Goal: Complete application form

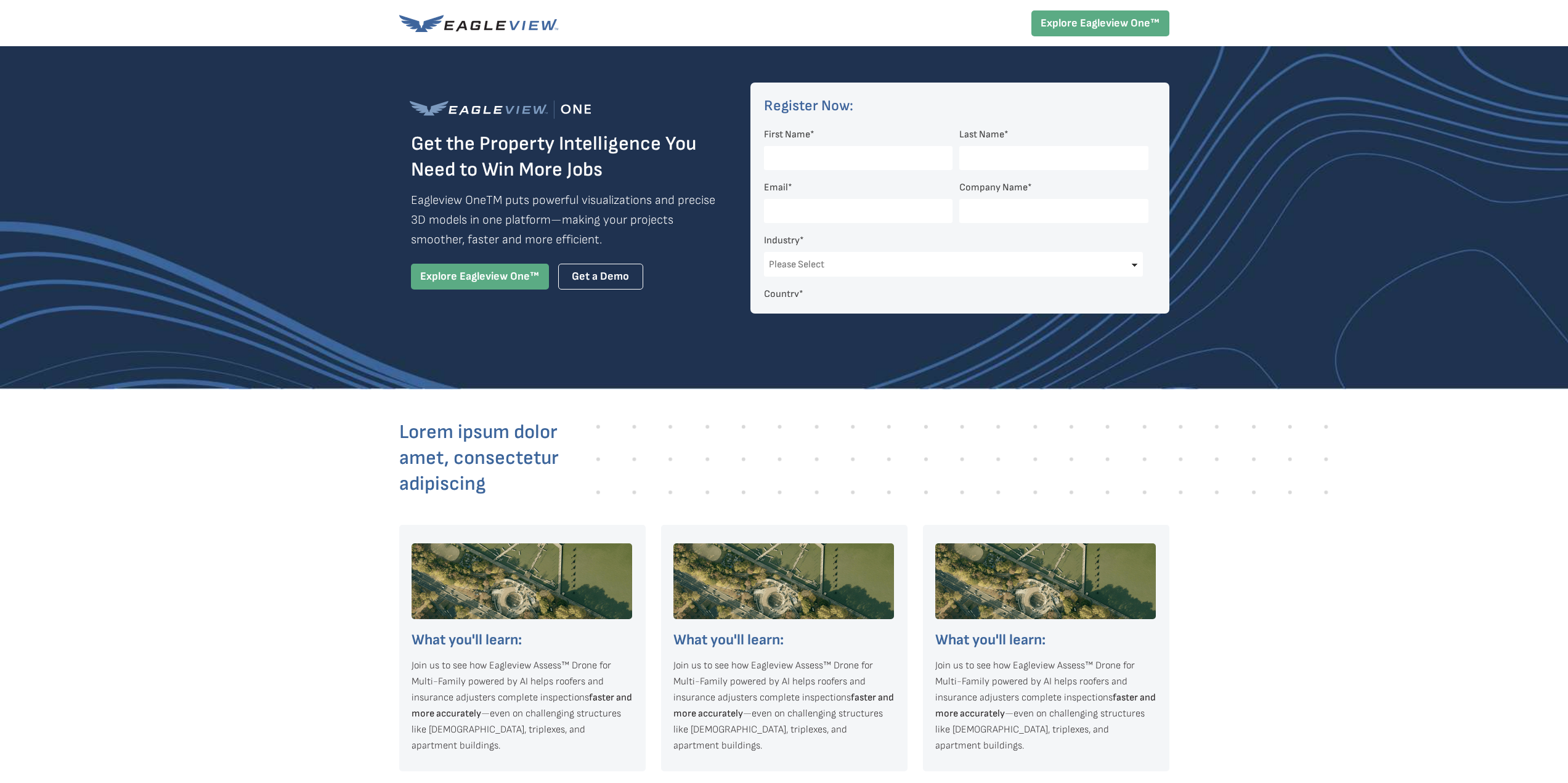
click at [1361, 286] on div at bounding box center [784, 218] width 1568 height 343
click at [916, 292] on div "Country * Please Select [GEOGRAPHIC_DATA] [GEOGRAPHIC_DATA] [GEOGRAPHIC_DATA] […" at bounding box center [956, 313] width 384 height 47
click at [1219, 162] on div at bounding box center [784, 218] width 1568 height 343
drag, startPoint x: 324, startPoint y: 188, endPoint x: 350, endPoint y: 220, distance: 41.2
click at [324, 188] on div at bounding box center [784, 218] width 1568 height 343
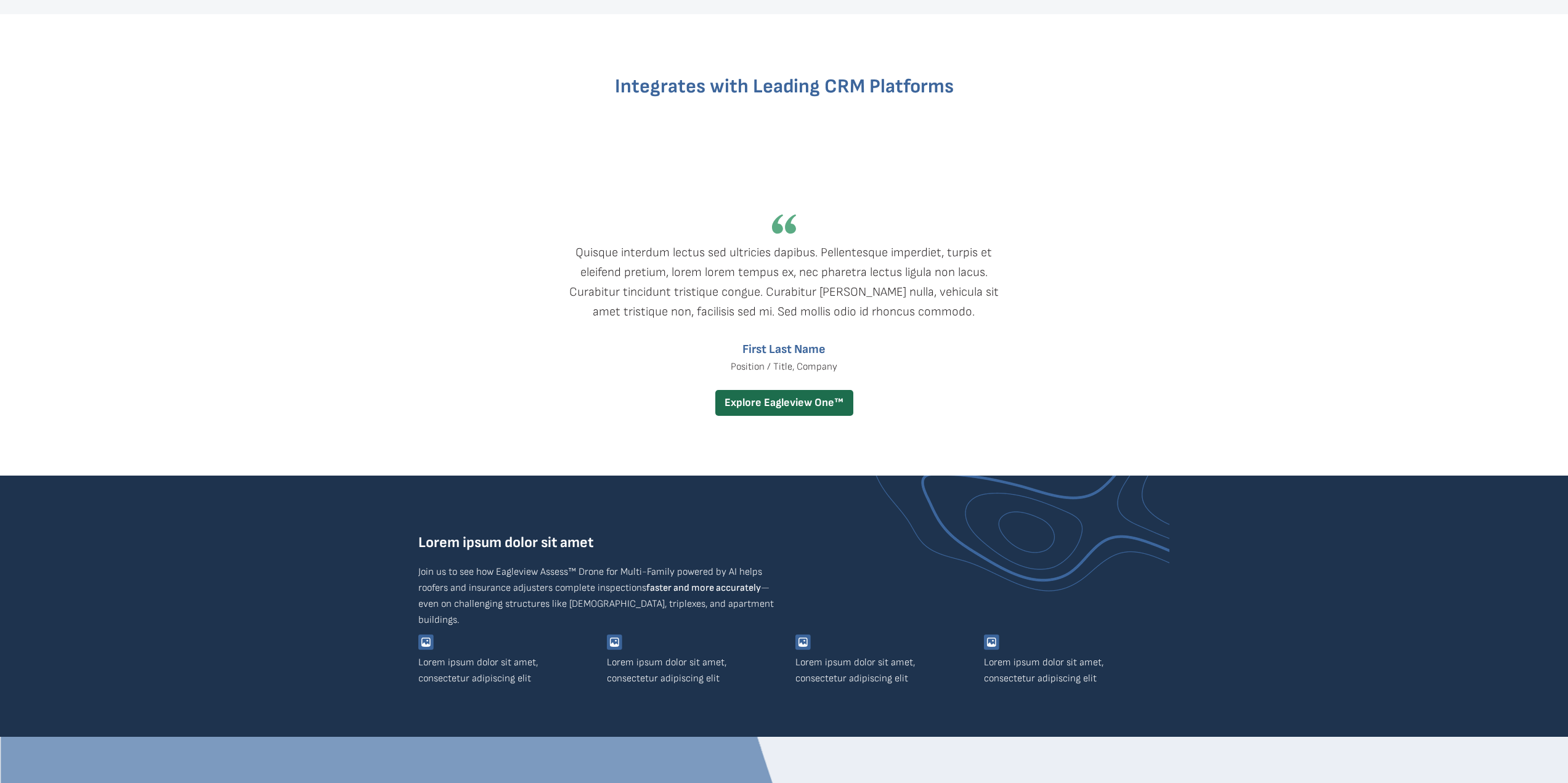
scroll to position [1839, 0]
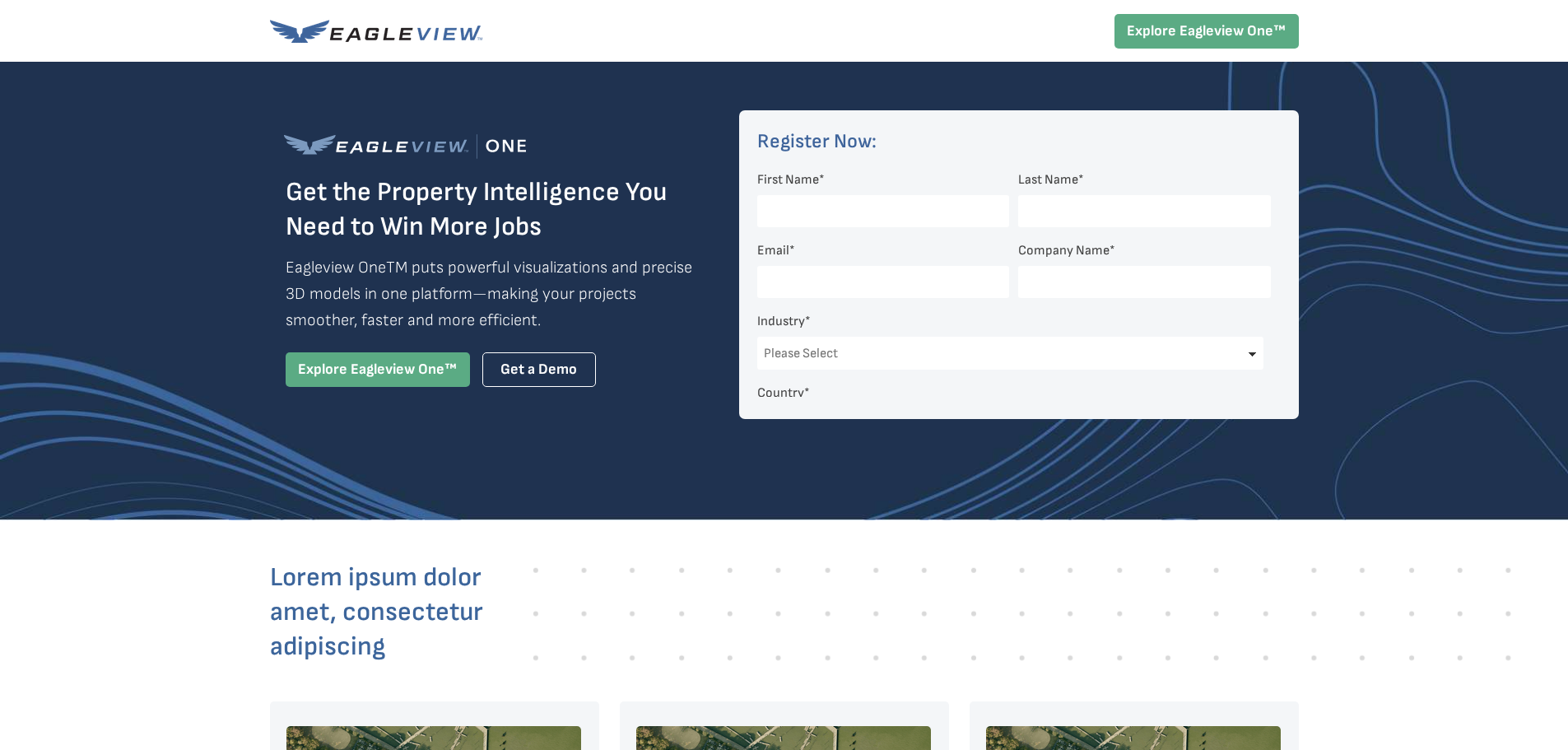
click at [1410, 204] on div at bounding box center [784, 291] width 1568 height 458
click at [237, 207] on div at bounding box center [784, 291] width 1568 height 458
